Goal: Transaction & Acquisition: Register for event/course

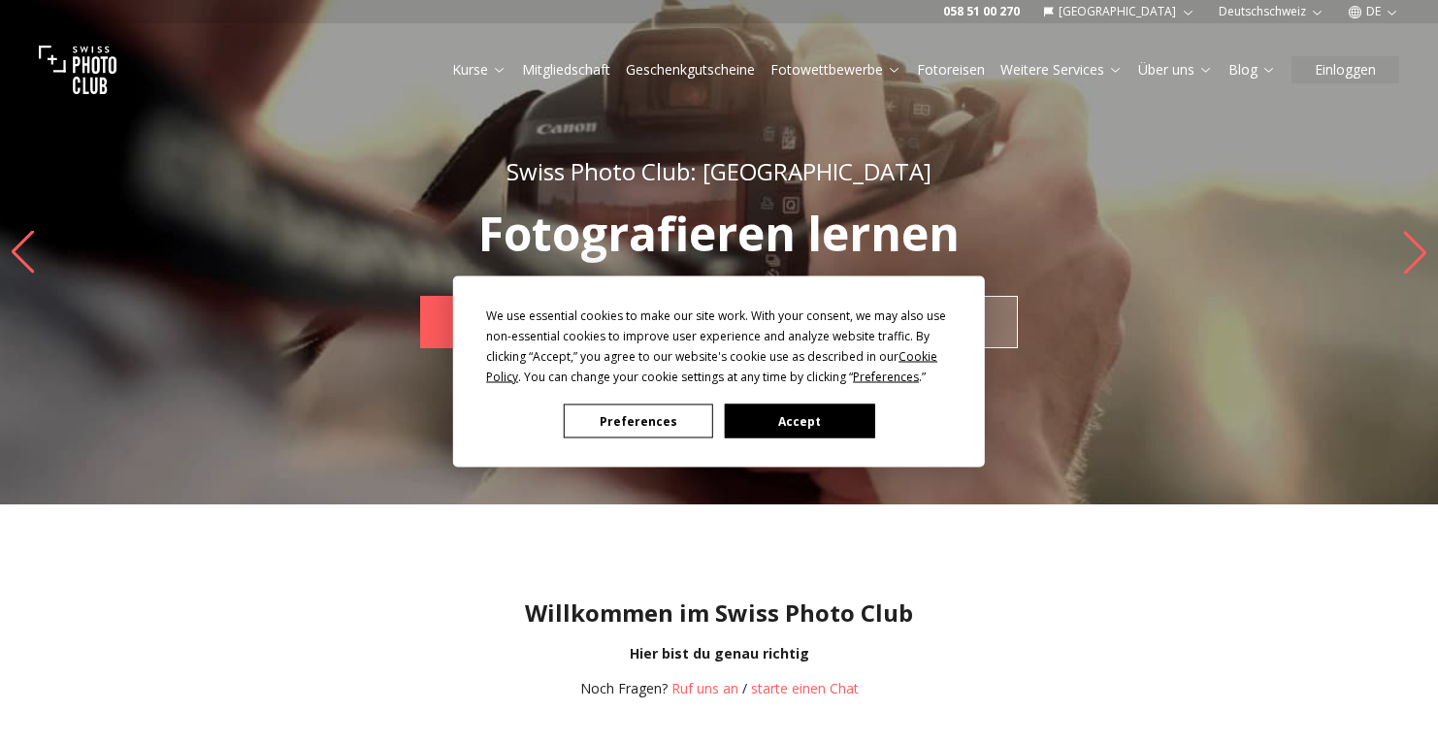
click at [654, 417] on button "Preferences" at bounding box center [638, 422] width 149 height 34
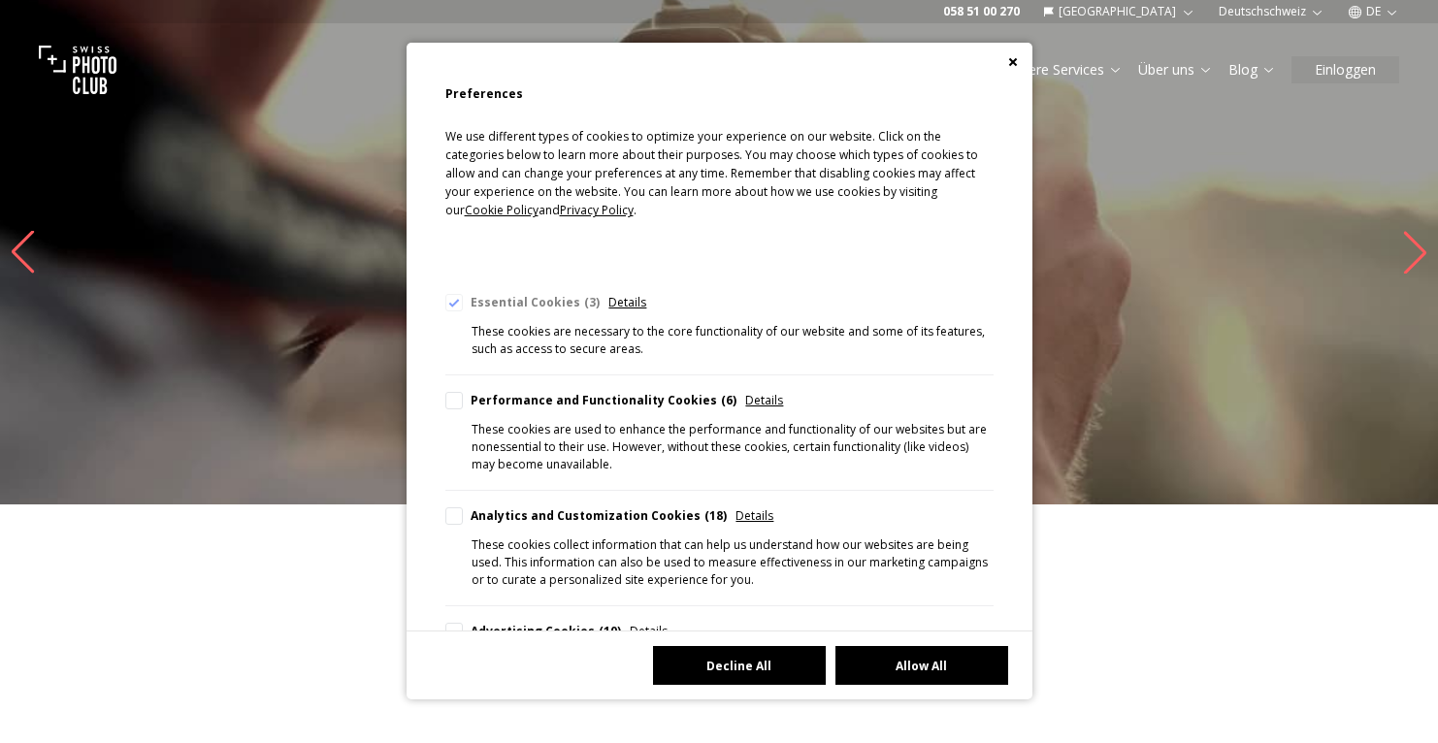
click at [785, 656] on button "Decline All" at bounding box center [739, 665] width 173 height 39
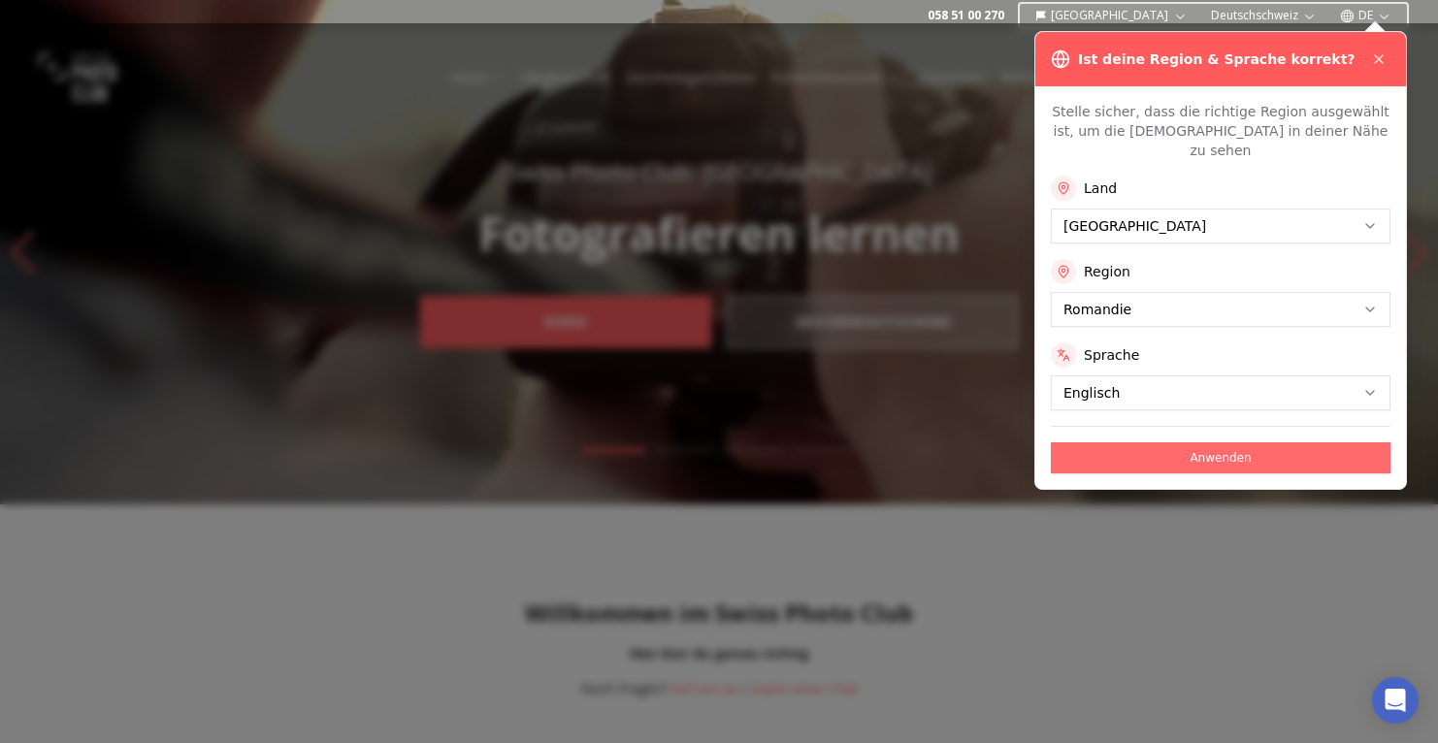
click at [1125, 443] on button "Anwenden" at bounding box center [1221, 458] width 340 height 31
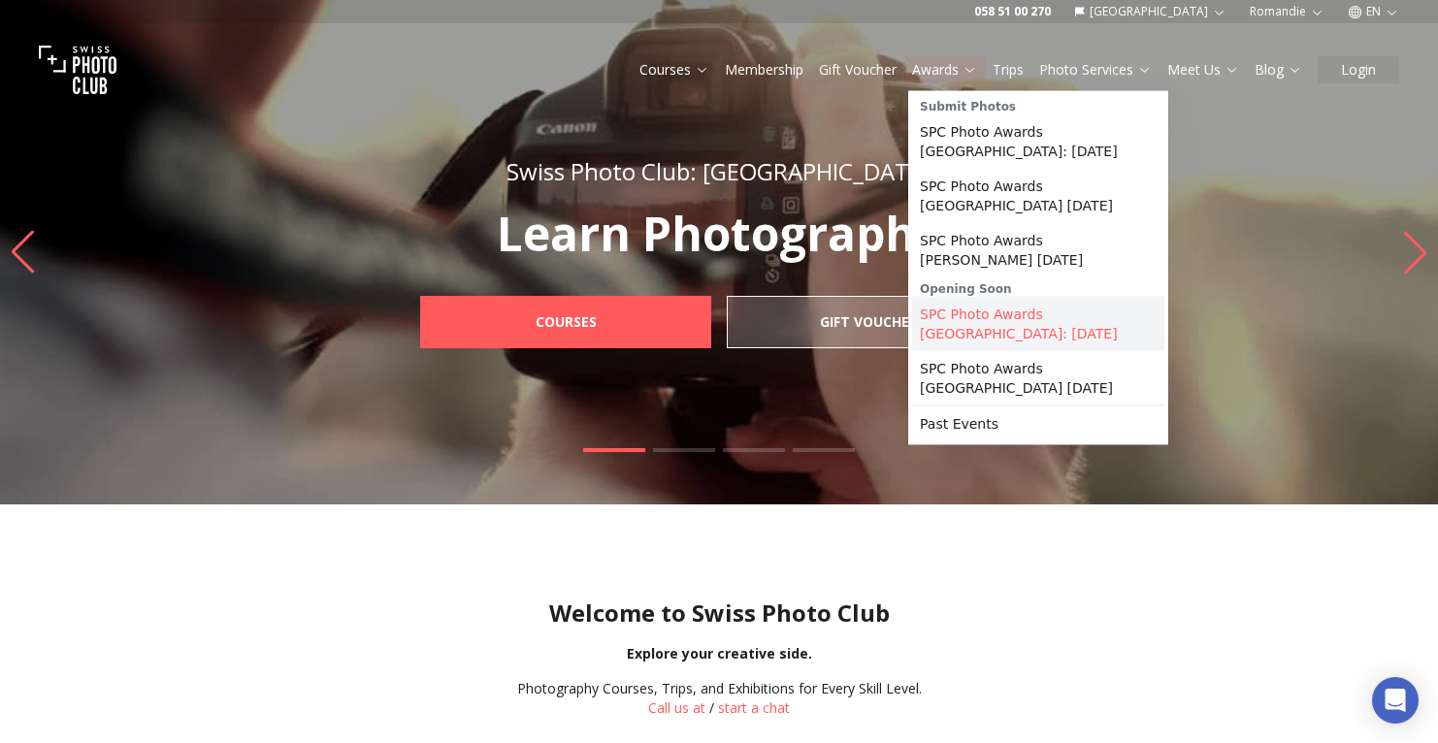
click at [989, 328] on link "SPC Photo Awards [GEOGRAPHIC_DATA]: [DATE]" at bounding box center [1038, 324] width 252 height 54
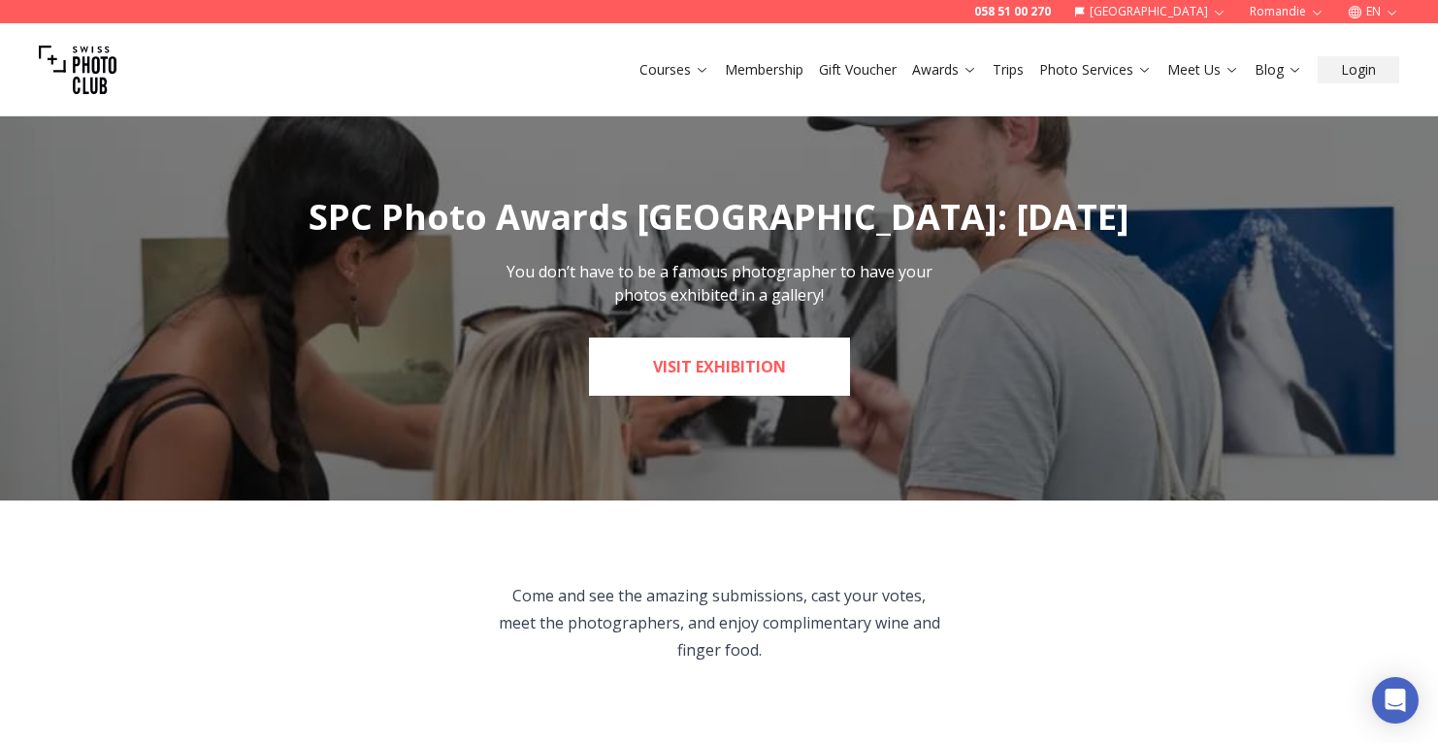
click at [742, 365] on link "Visit Exhibition" at bounding box center [719, 367] width 261 height 58
